Goal: Transaction & Acquisition: Purchase product/service

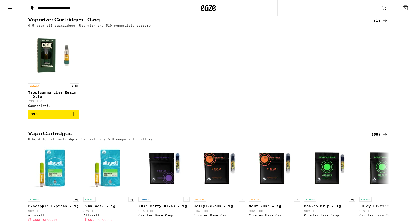
scroll to position [71, 0]
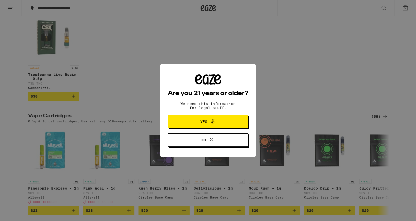
click at [237, 116] on button "Yes" at bounding box center [208, 121] width 80 height 13
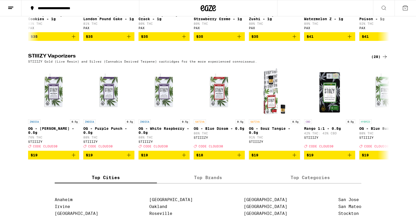
scroll to position [557, 0]
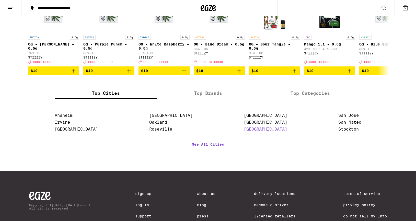
click at [255, 131] on link "[GEOGRAPHIC_DATA]" at bounding box center [265, 129] width 43 height 5
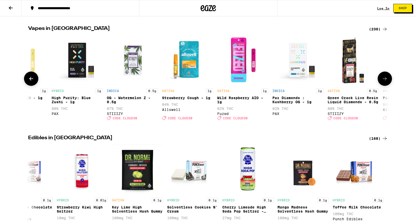
scroll to position [0, 495]
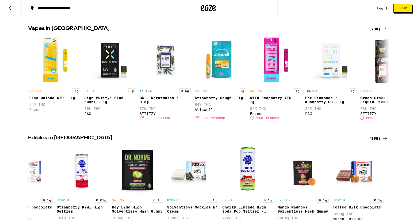
click at [372, 32] on div "(230)" at bounding box center [378, 29] width 19 height 6
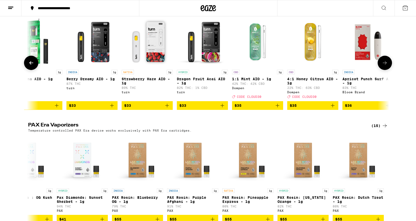
scroll to position [0, 2785]
